Goal: Transaction & Acquisition: Obtain resource

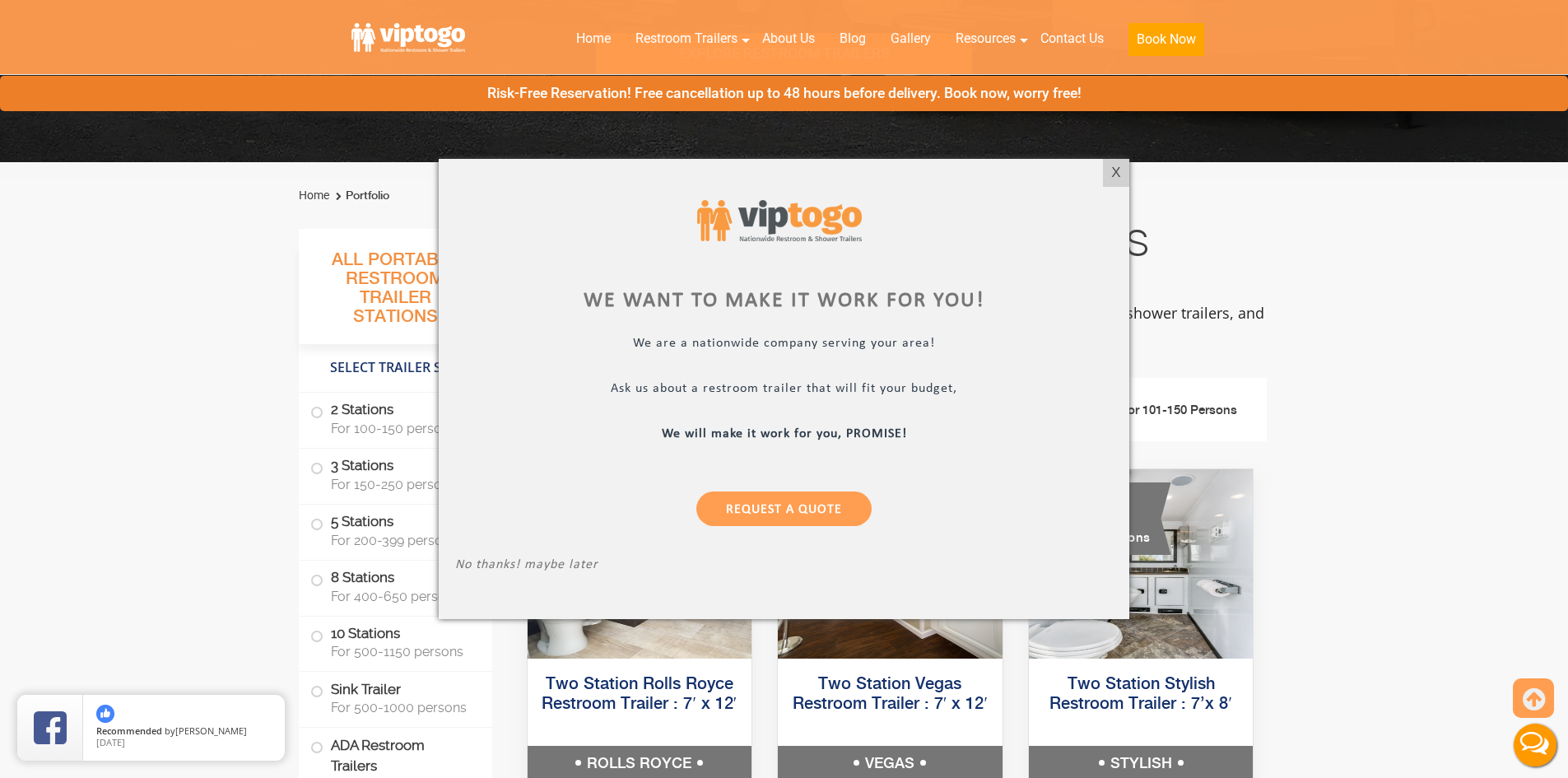
click at [414, 30] on div at bounding box center [784, 389] width 1568 height 778
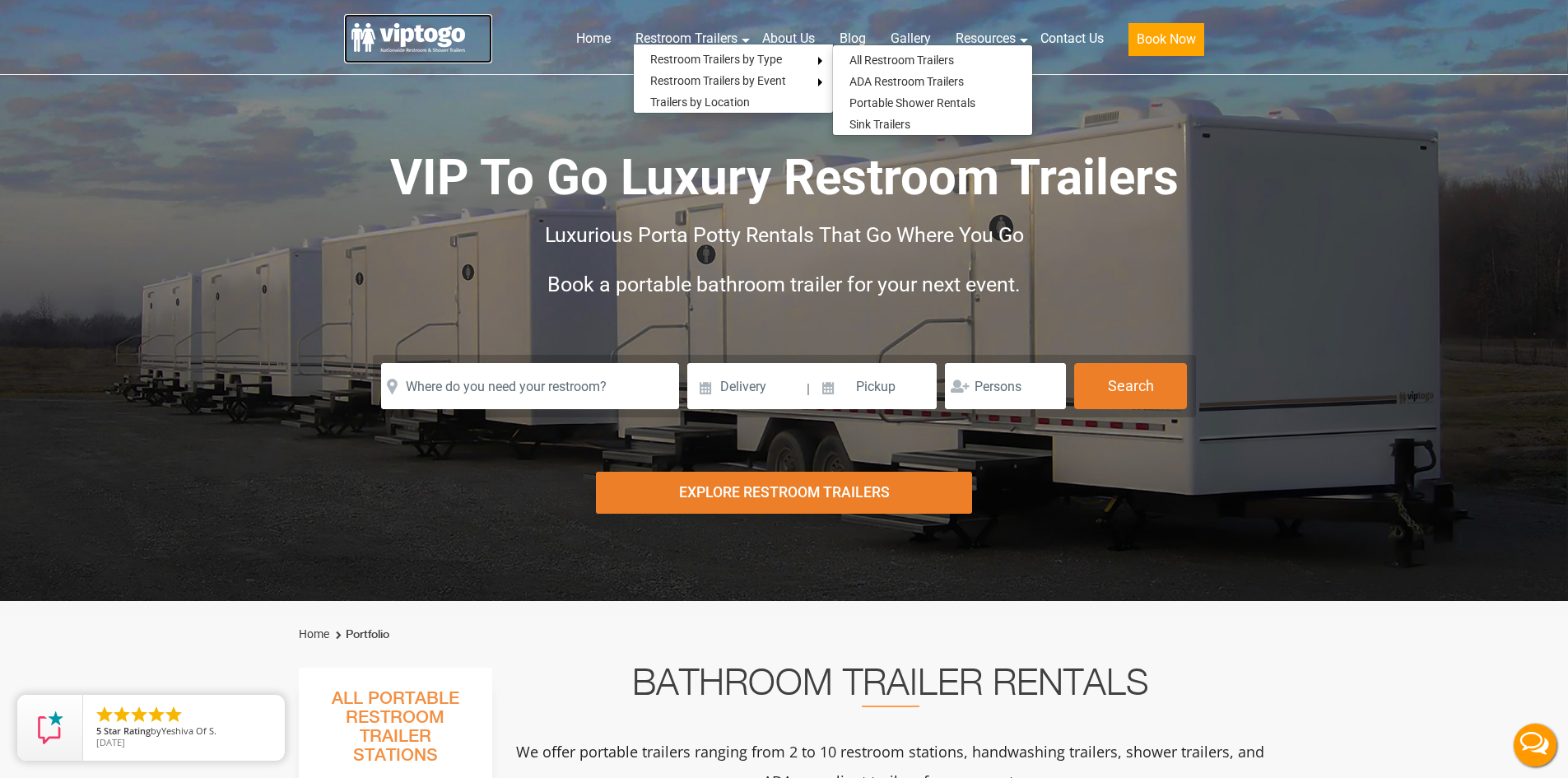
click at [445, 26] on link at bounding box center [418, 38] width 148 height 49
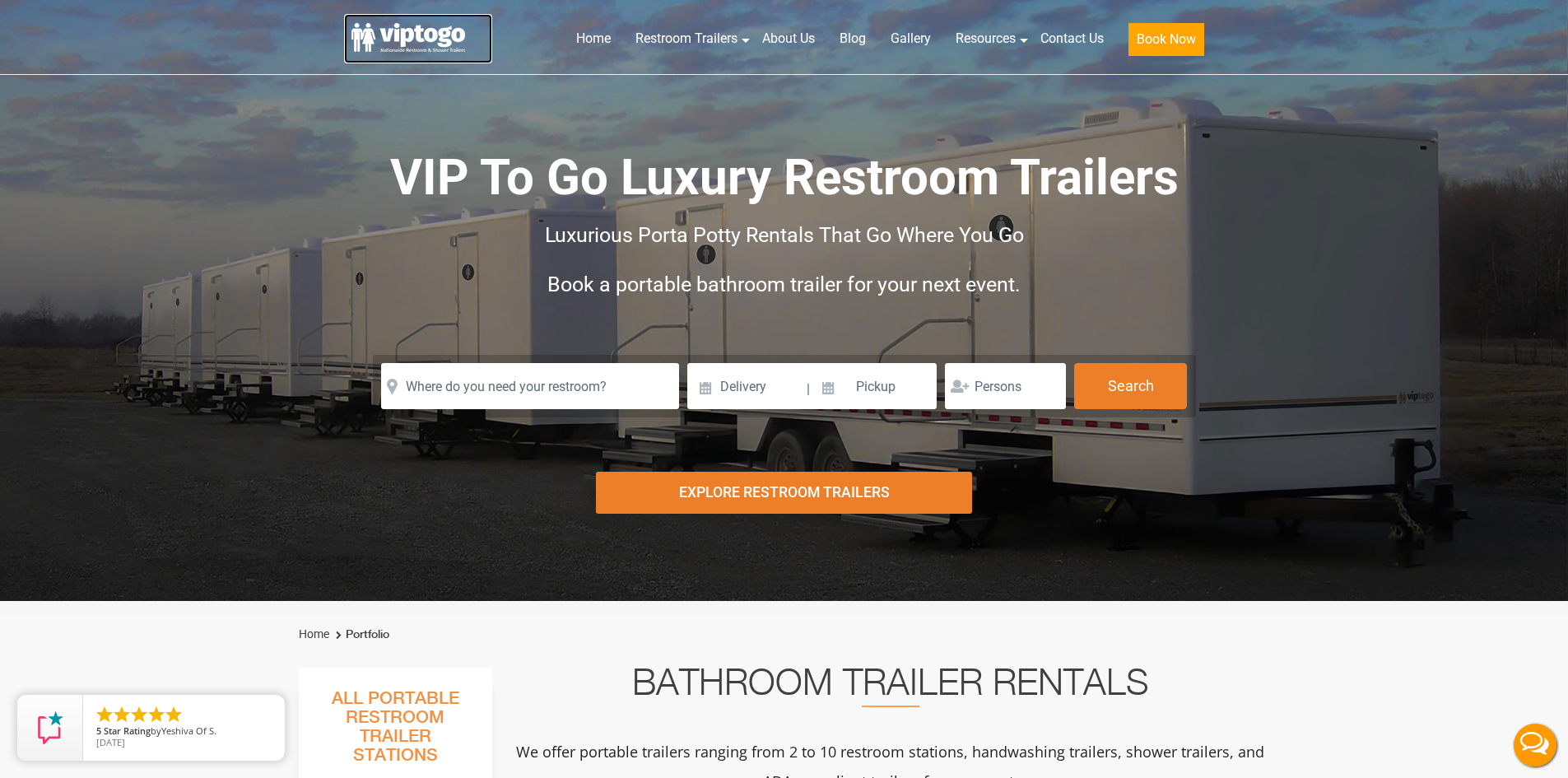
click at [428, 31] on link at bounding box center [418, 38] width 148 height 49
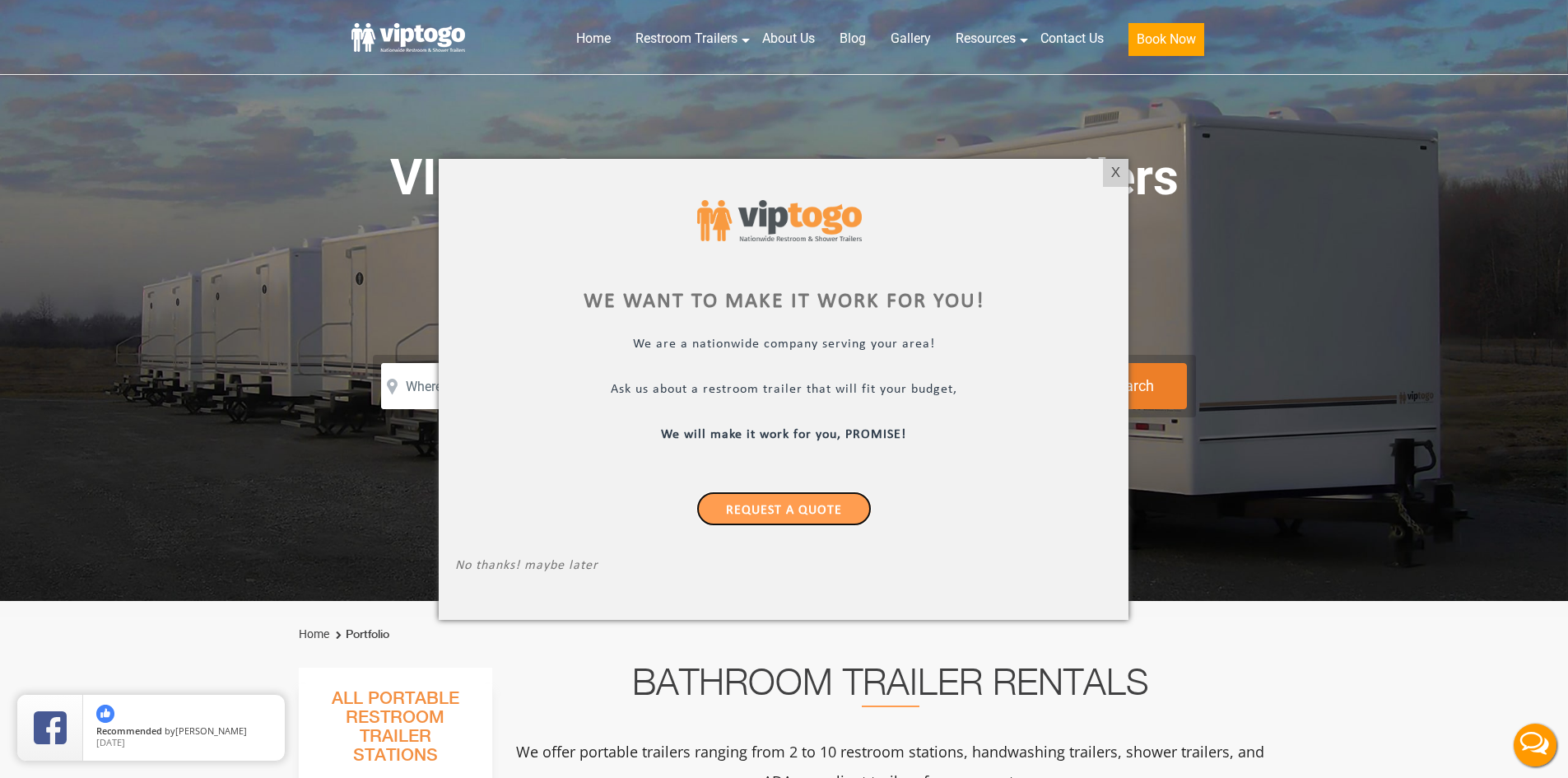
click at [782, 510] on link "Request a Quote" at bounding box center [784, 509] width 176 height 35
